Goal: Task Accomplishment & Management: Manage account settings

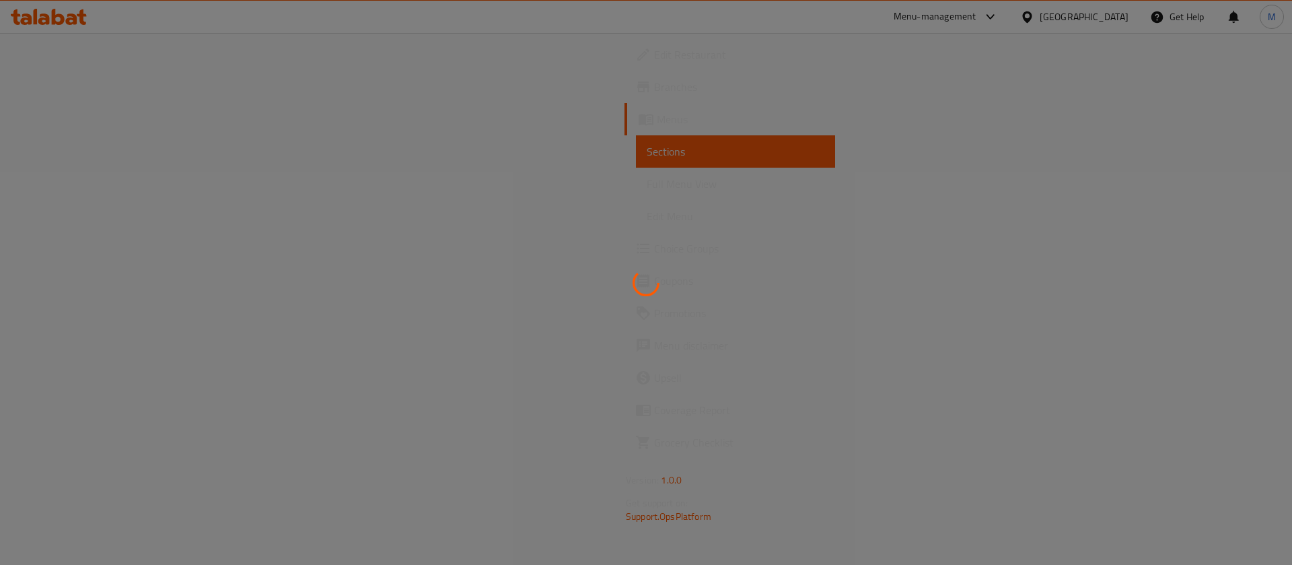
drag, startPoint x: 1217, startPoint y: 291, endPoint x: 1214, endPoint y: 284, distance: 7.2
click at [1217, 291] on div at bounding box center [646, 282] width 1292 height 565
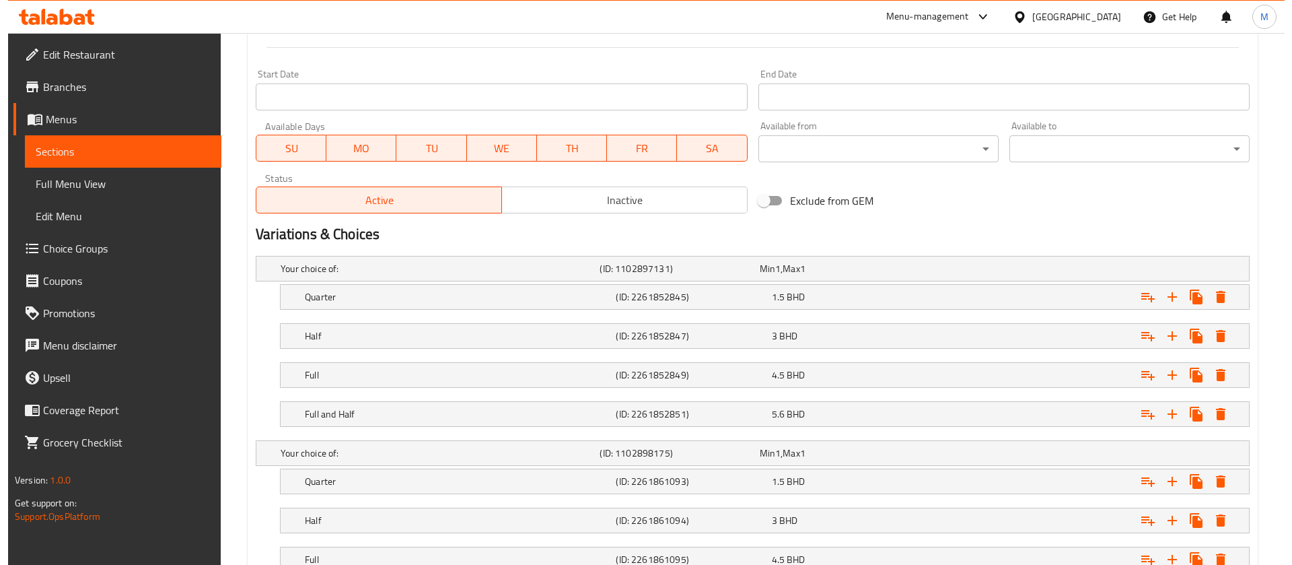
scroll to position [606, 0]
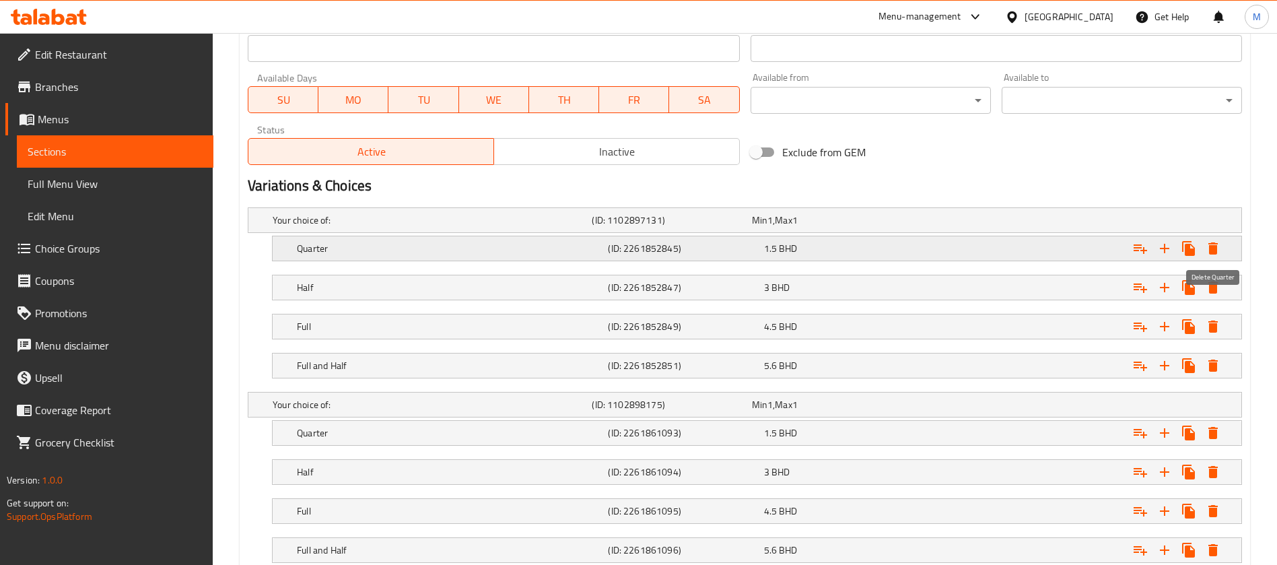
click at [1215, 242] on icon "Expand" at bounding box center [1212, 248] width 9 height 12
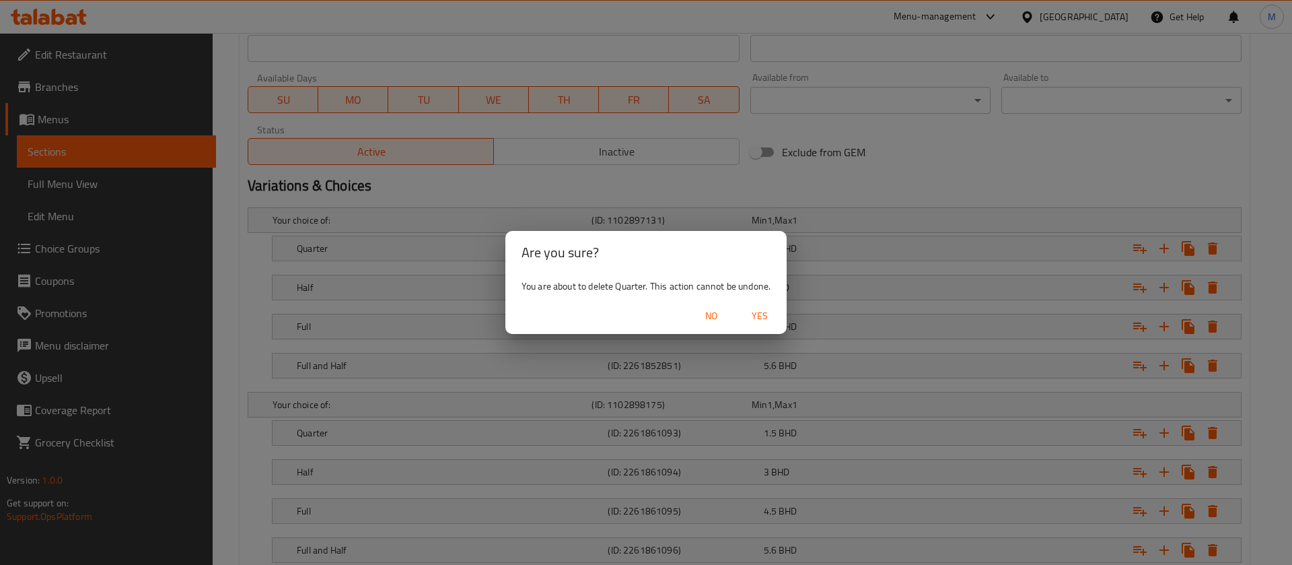
click at [771, 318] on span "Yes" at bounding box center [760, 316] width 32 height 17
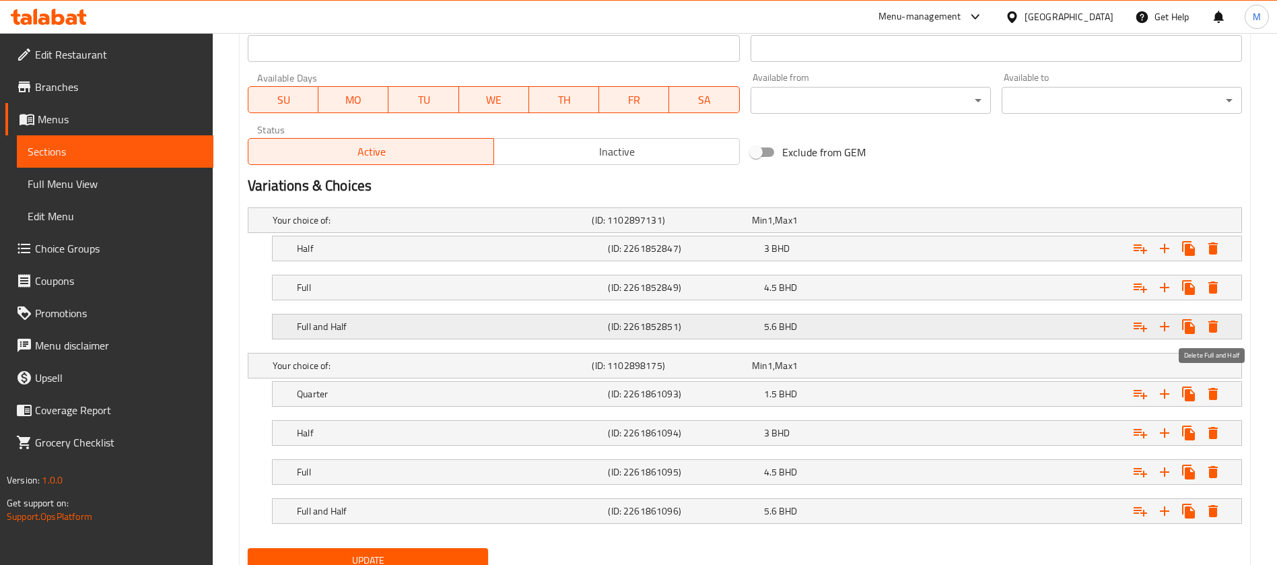
click at [1220, 324] on icon "Expand" at bounding box center [1213, 326] width 16 height 16
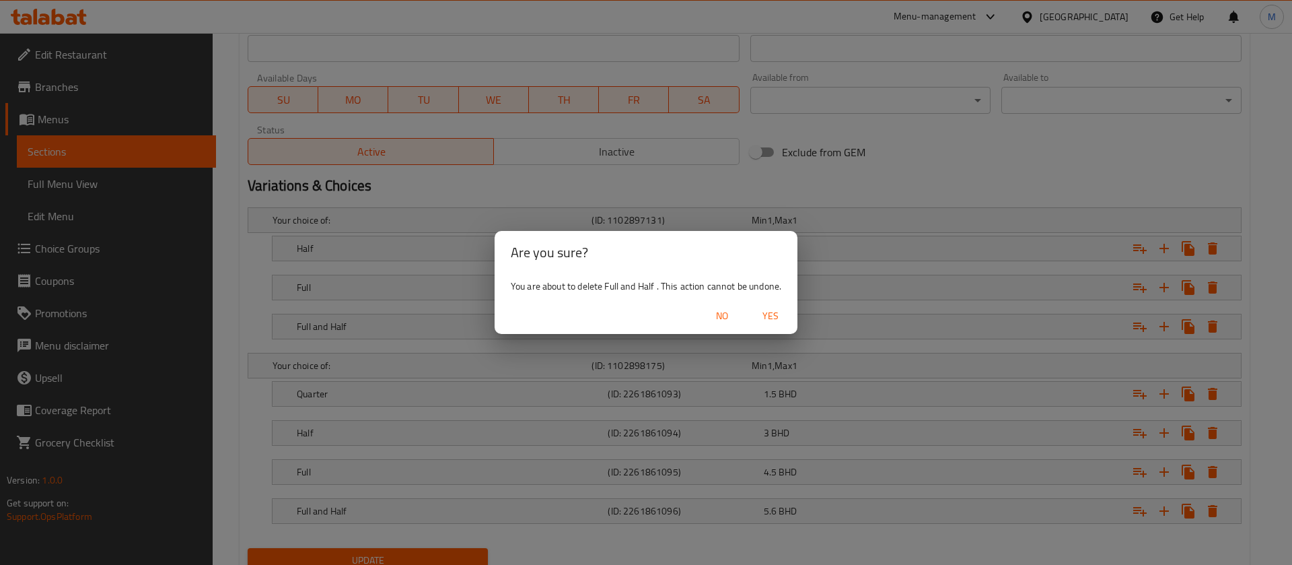
click at [772, 318] on span "Yes" at bounding box center [770, 316] width 32 height 17
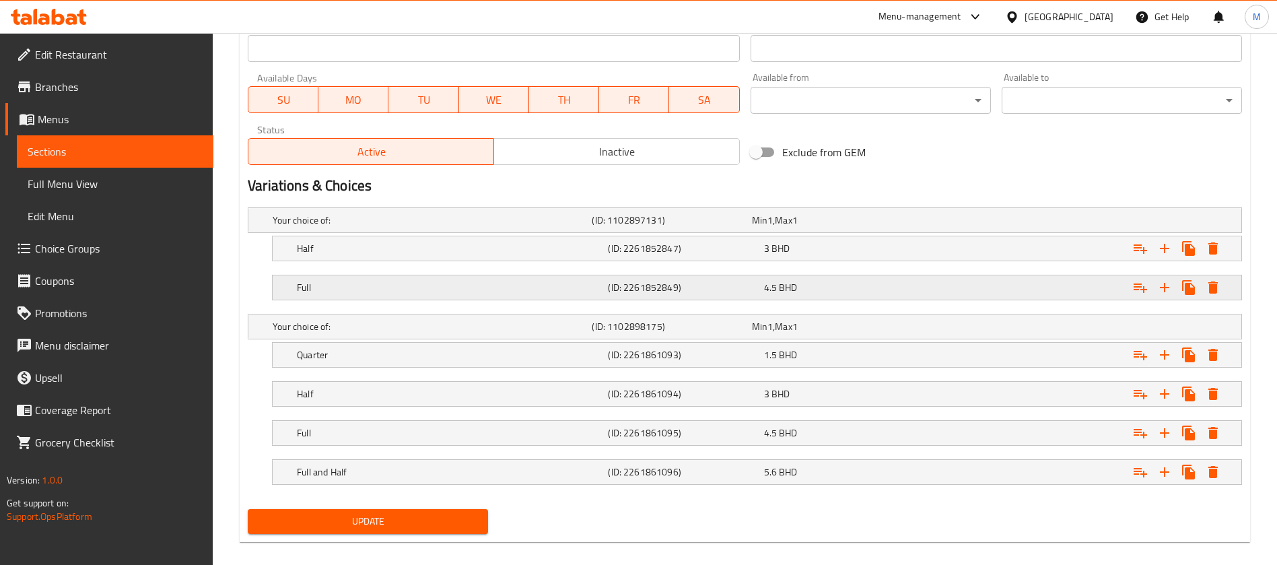
click at [1212, 276] on button "Expand" at bounding box center [1213, 287] width 24 height 24
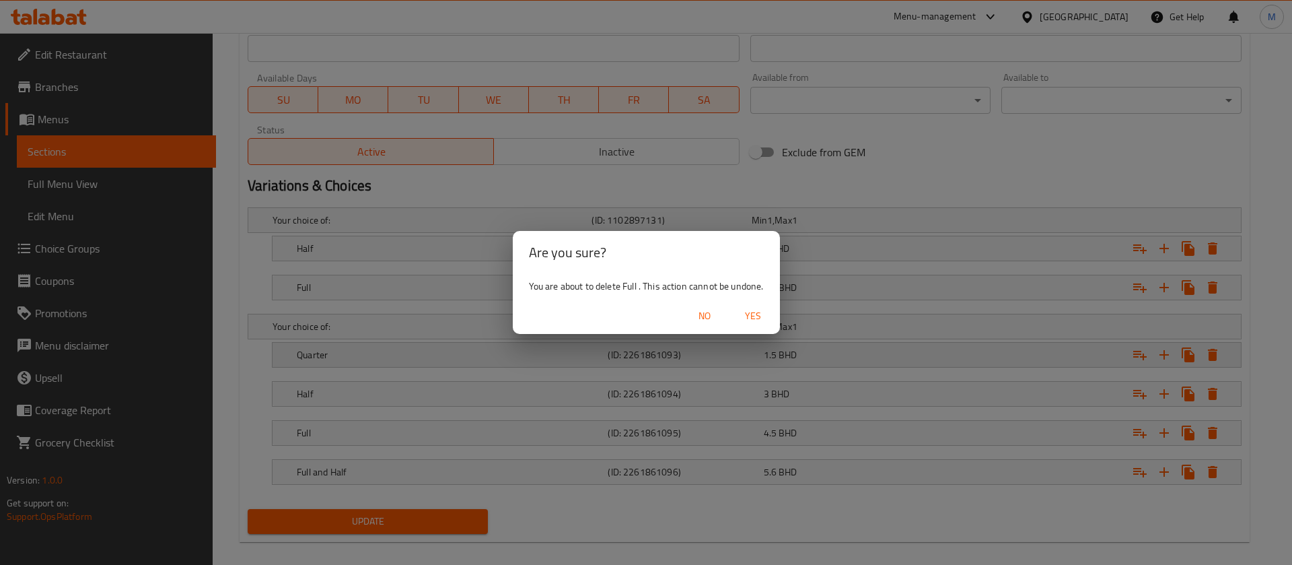
click at [768, 320] on button "Yes" at bounding box center [753, 316] width 43 height 25
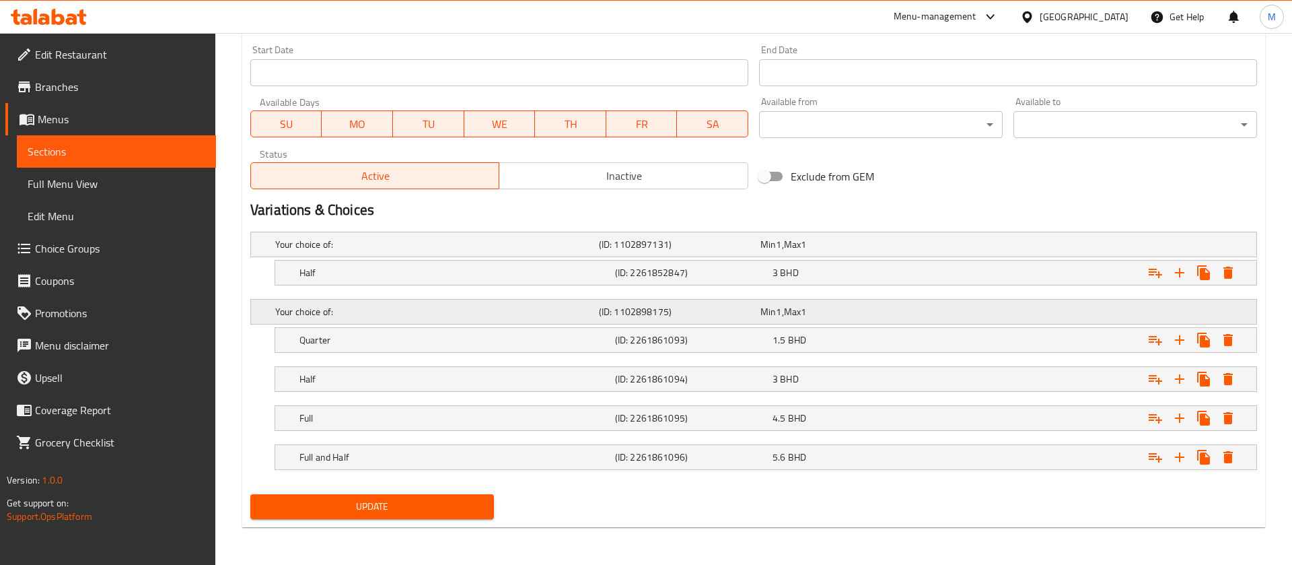
scroll to position [581, 0]
click at [1215, 269] on icon "Expand" at bounding box center [1213, 272] width 16 height 16
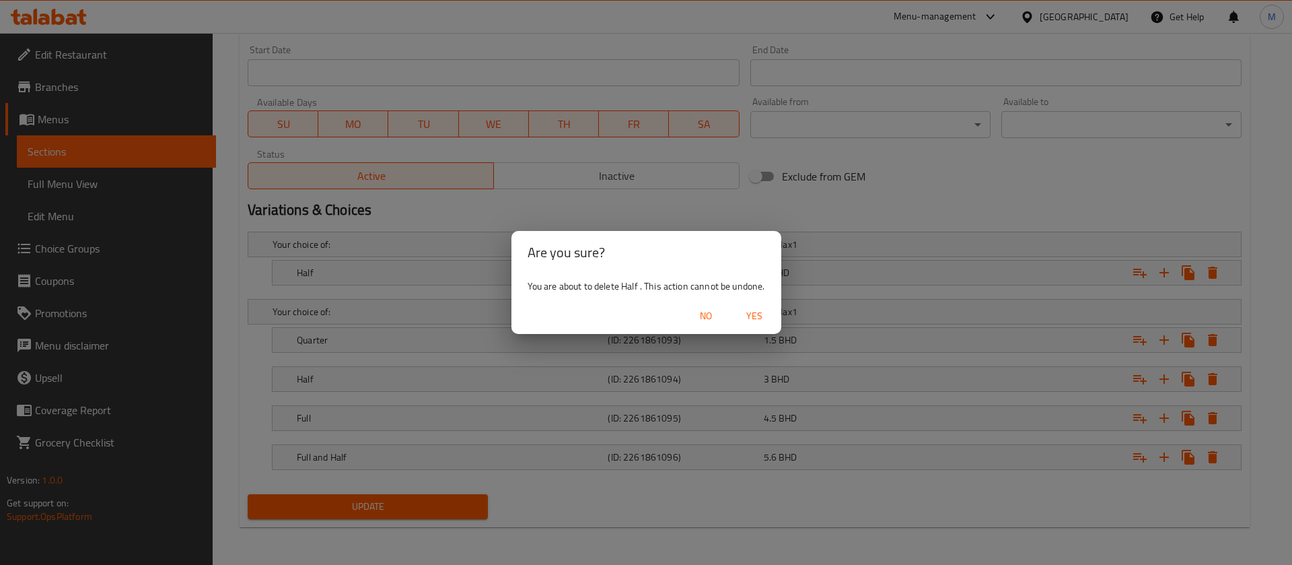
drag, startPoint x: 754, startPoint y: 314, endPoint x: 754, endPoint y: 332, distance: 18.8
click at [756, 314] on span "Yes" at bounding box center [754, 316] width 32 height 17
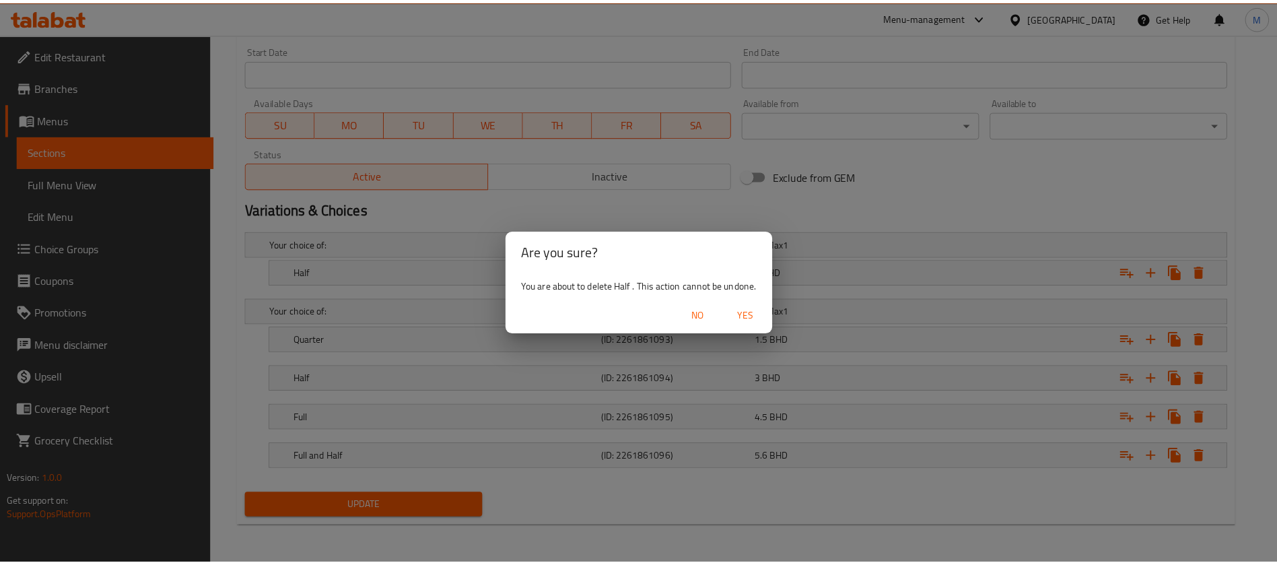
scroll to position [406, 0]
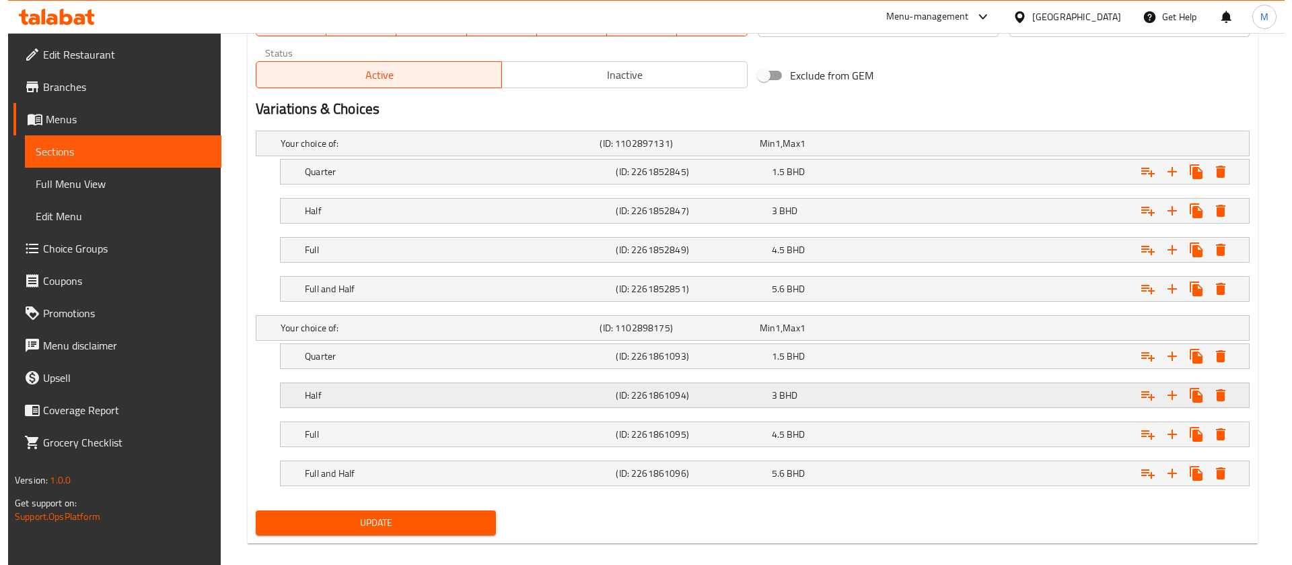
scroll to position [699, 0]
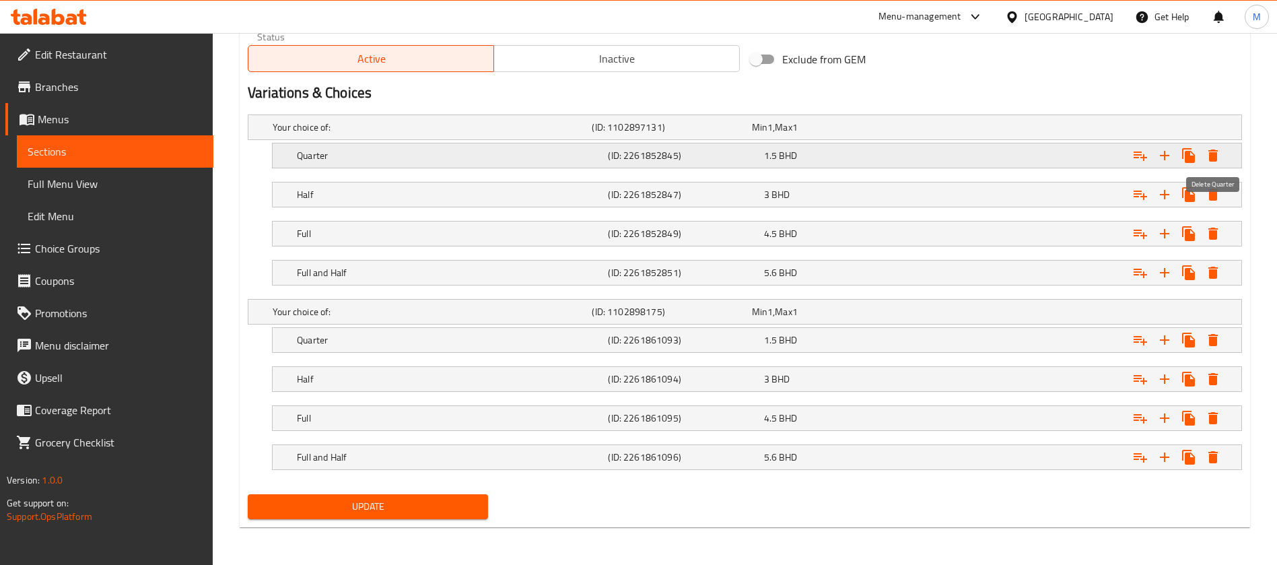
click at [1219, 153] on icon "Expand" at bounding box center [1213, 155] width 16 height 16
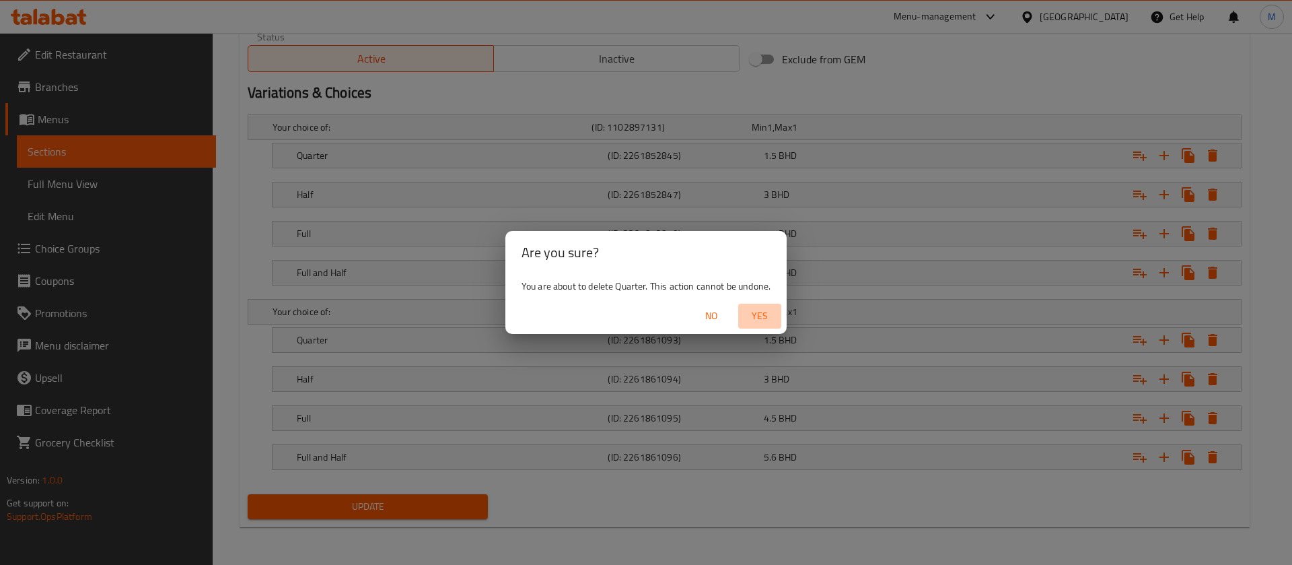
click at [769, 317] on span "Yes" at bounding box center [760, 316] width 32 height 17
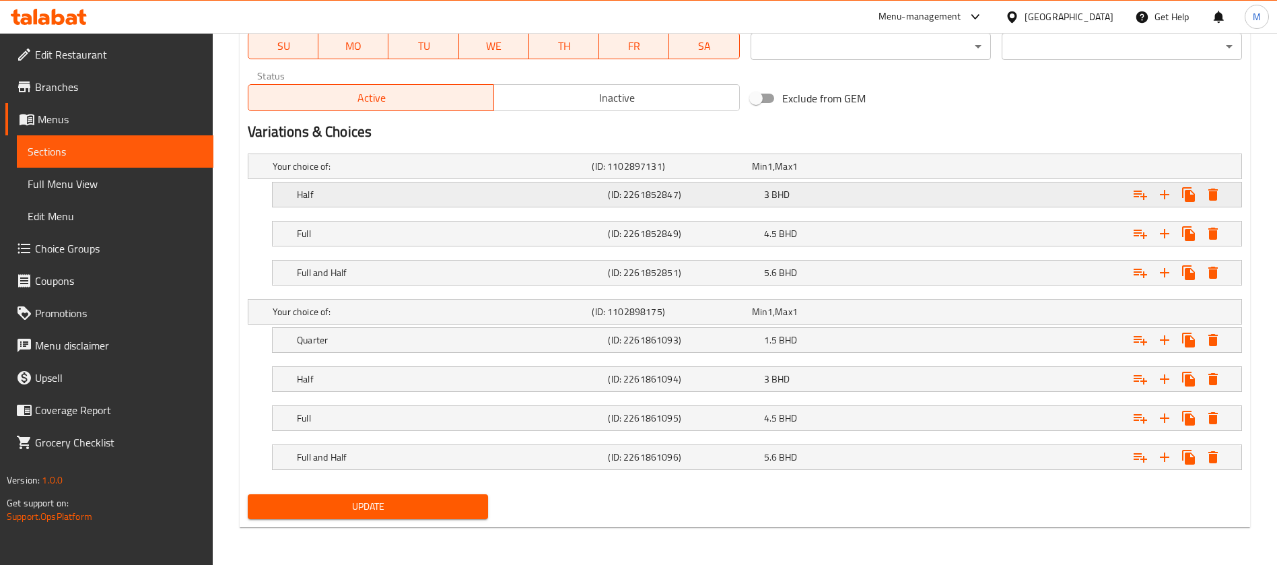
click at [1211, 199] on icon "Expand" at bounding box center [1212, 194] width 9 height 12
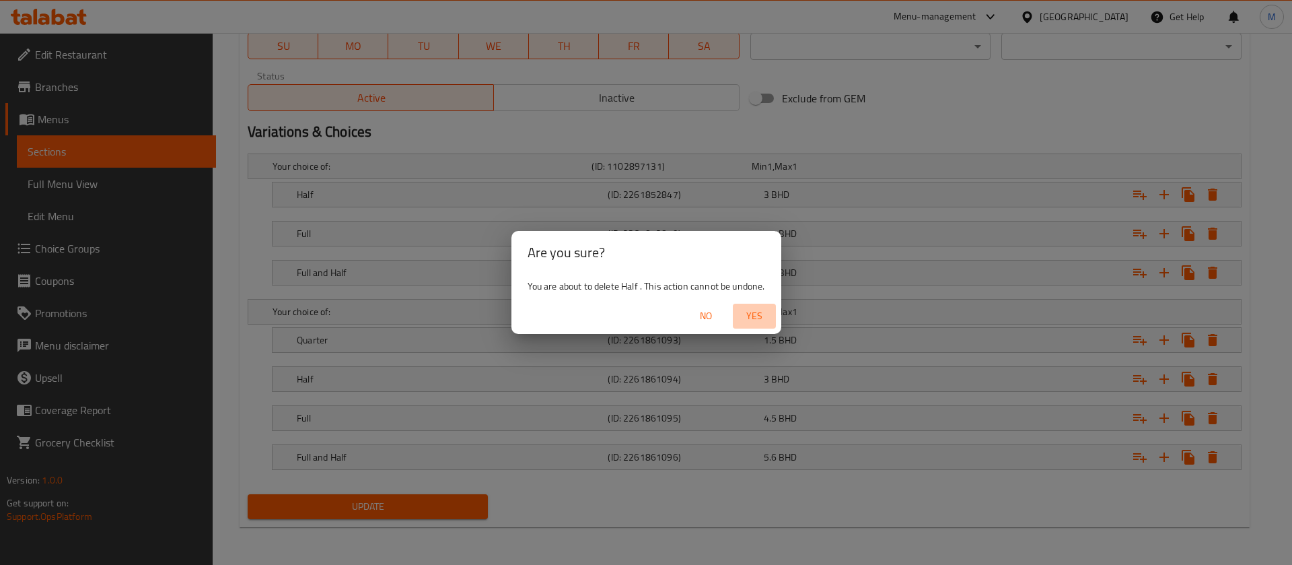
click at [748, 324] on button "Yes" at bounding box center [754, 316] width 43 height 25
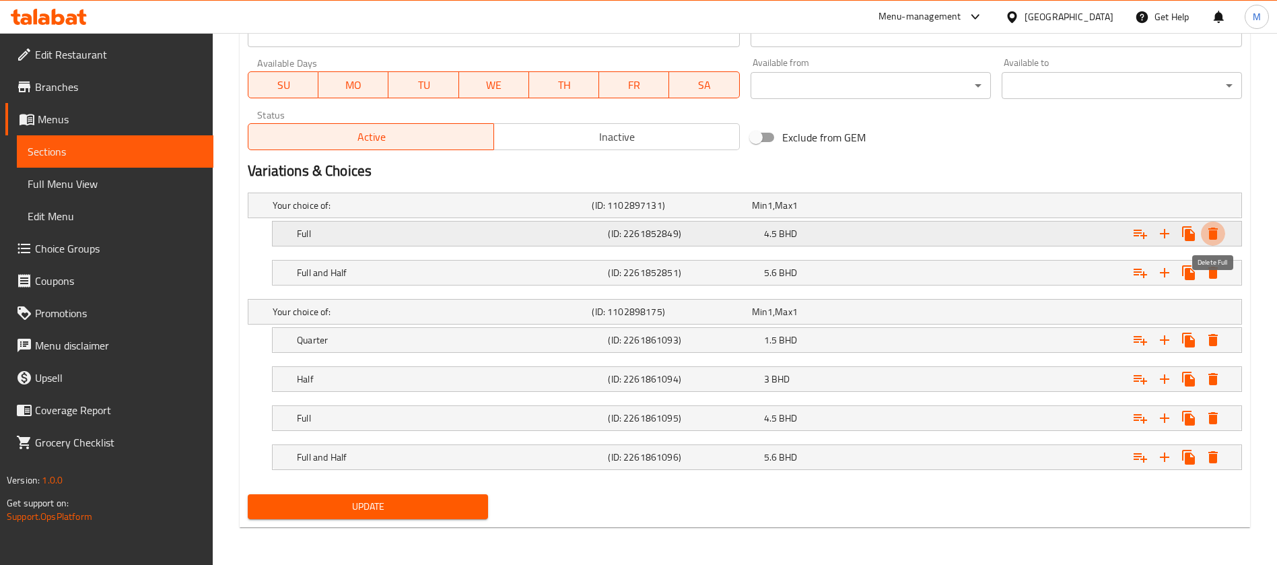
click at [1211, 240] on icon "Expand" at bounding box center [1213, 233] width 16 height 16
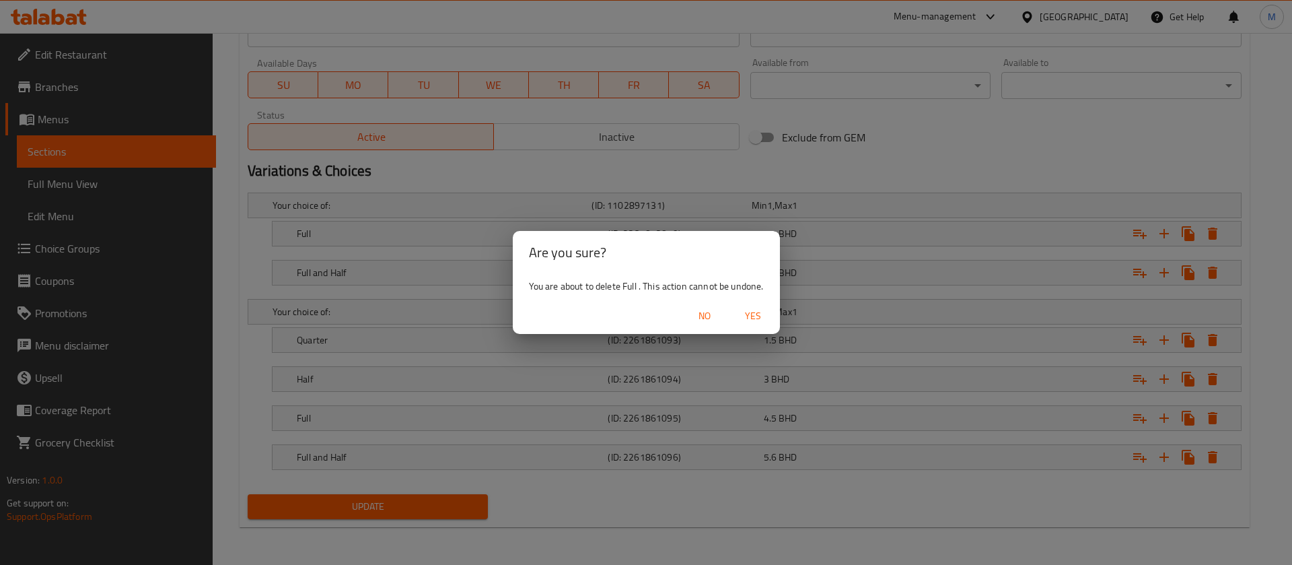
click at [742, 314] on span "Yes" at bounding box center [753, 316] width 32 height 17
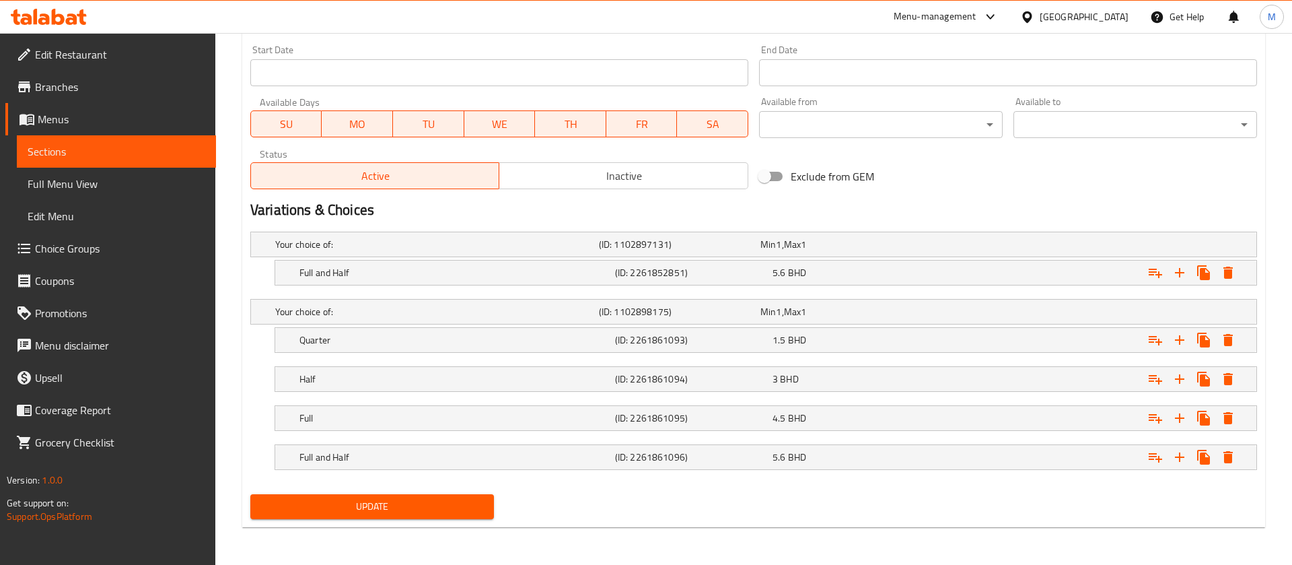
scroll to position [581, 0]
click at [1211, 277] on icon "Expand" at bounding box center [1212, 272] width 9 height 12
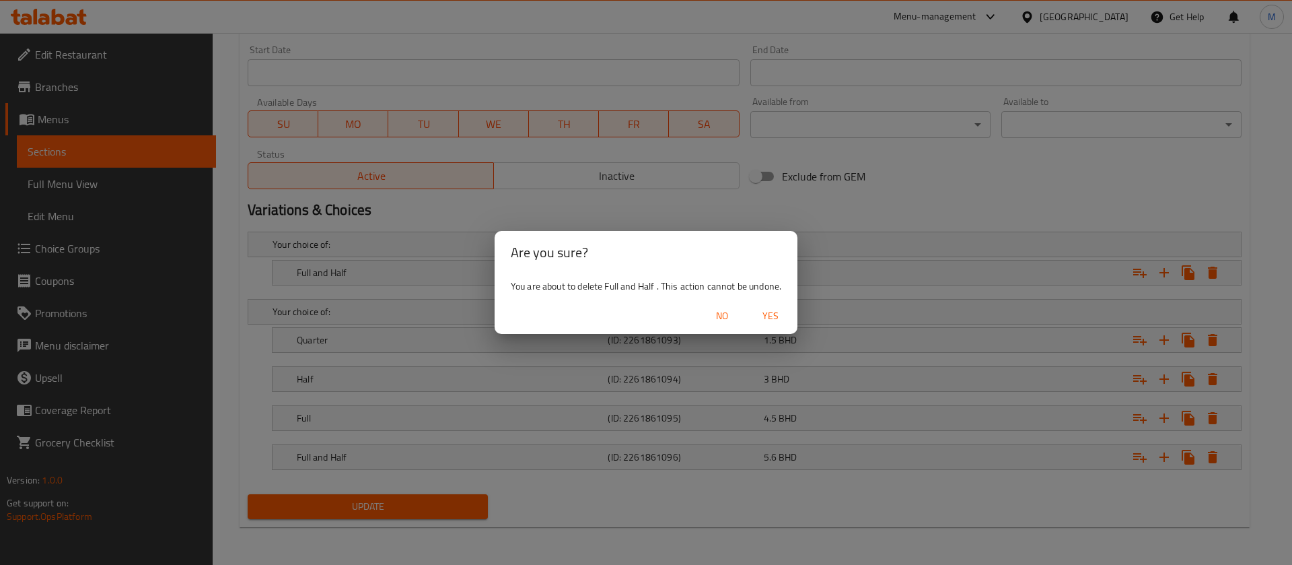
click at [771, 312] on span "Yes" at bounding box center [770, 316] width 32 height 17
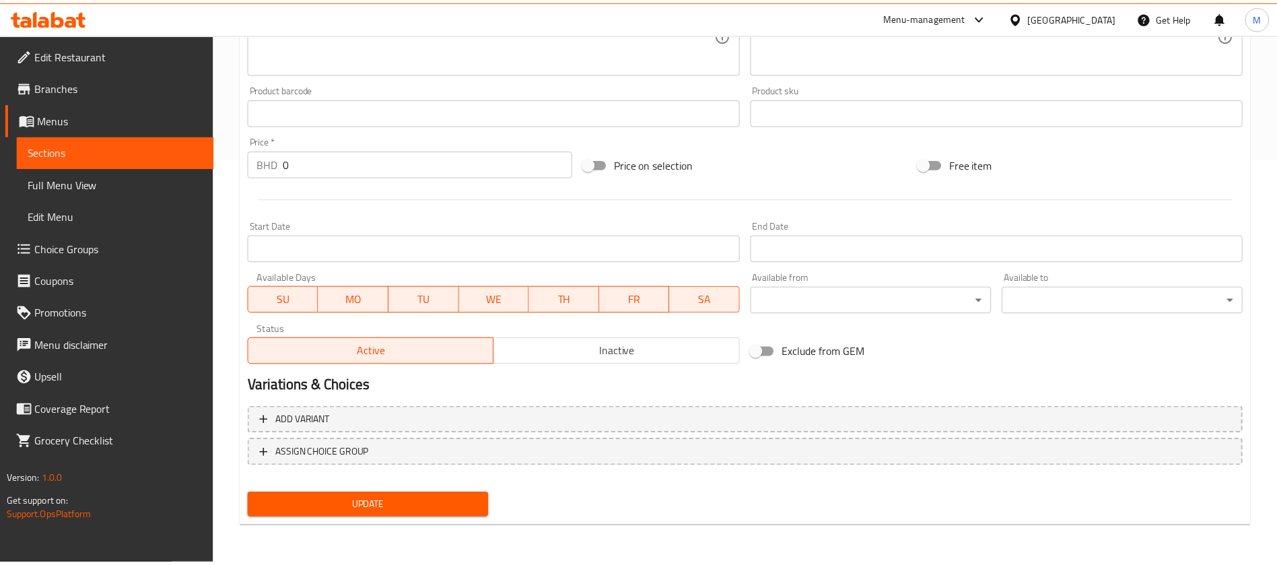
scroll to position [406, 0]
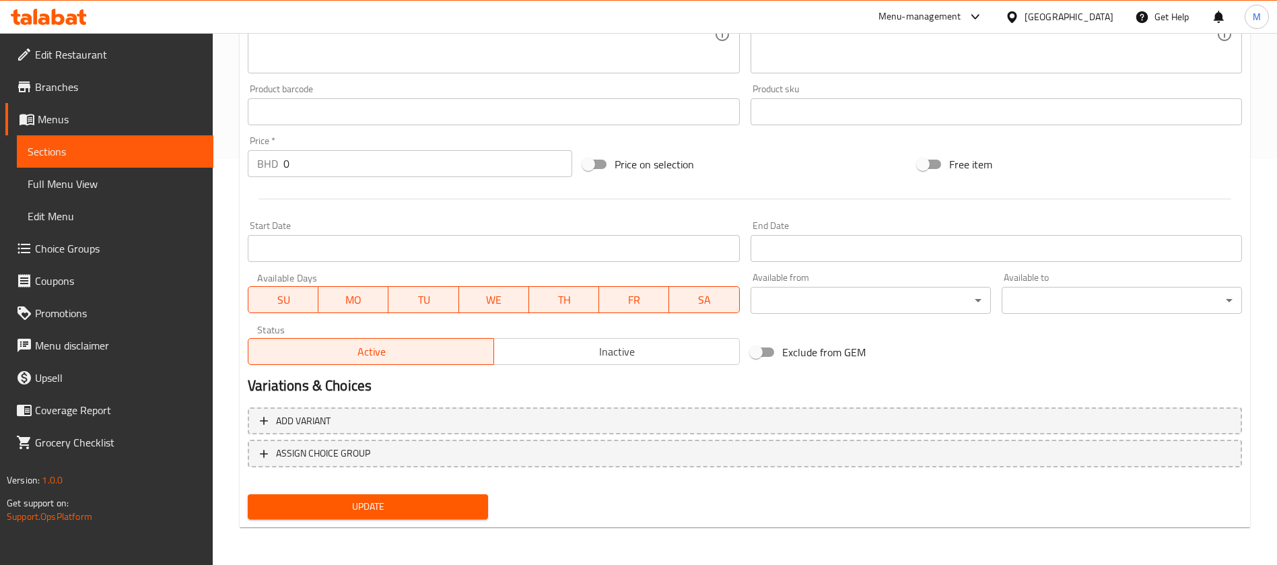
click at [349, 513] on button "Update" at bounding box center [368, 506] width 240 height 25
